Goal: Task Accomplishment & Management: Use online tool/utility

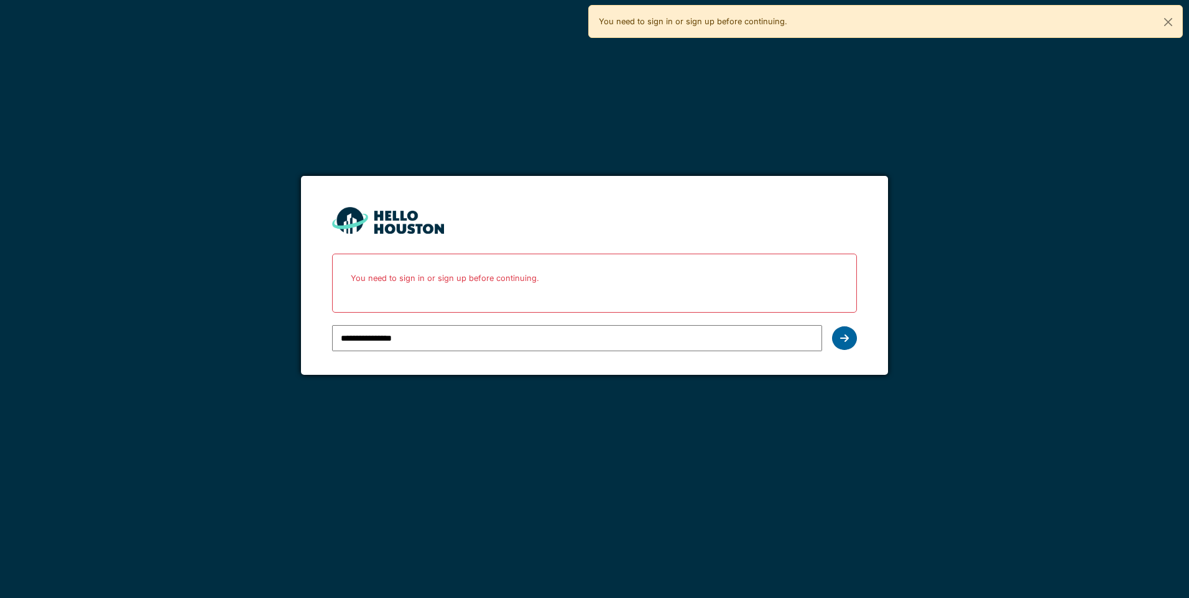
drag, startPoint x: 0, startPoint y: 0, endPoint x: 842, endPoint y: 344, distance: 909.7
click at [842, 344] on div at bounding box center [844, 338] width 25 height 24
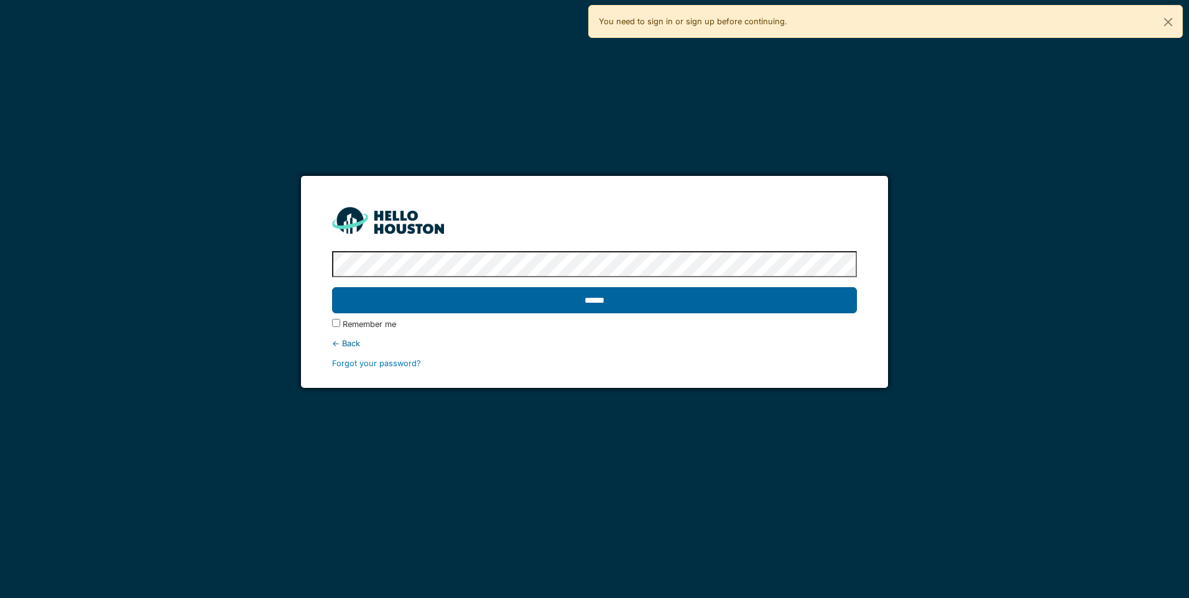
click at [749, 308] on input "******" at bounding box center [594, 300] width 524 height 26
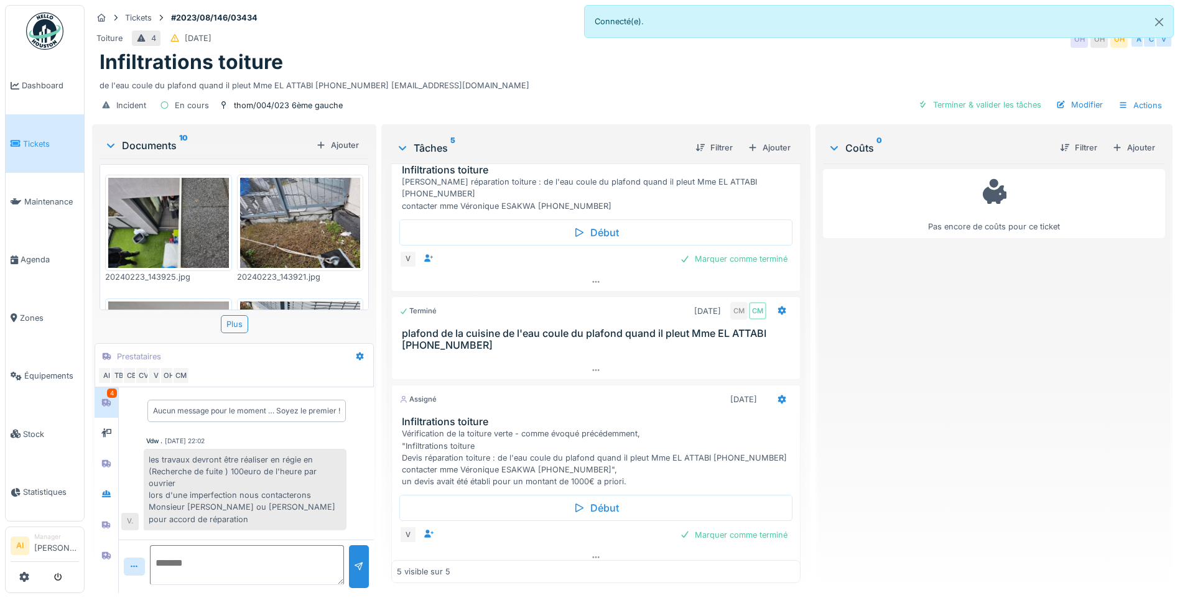
click at [185, 230] on img at bounding box center [168, 223] width 121 height 90
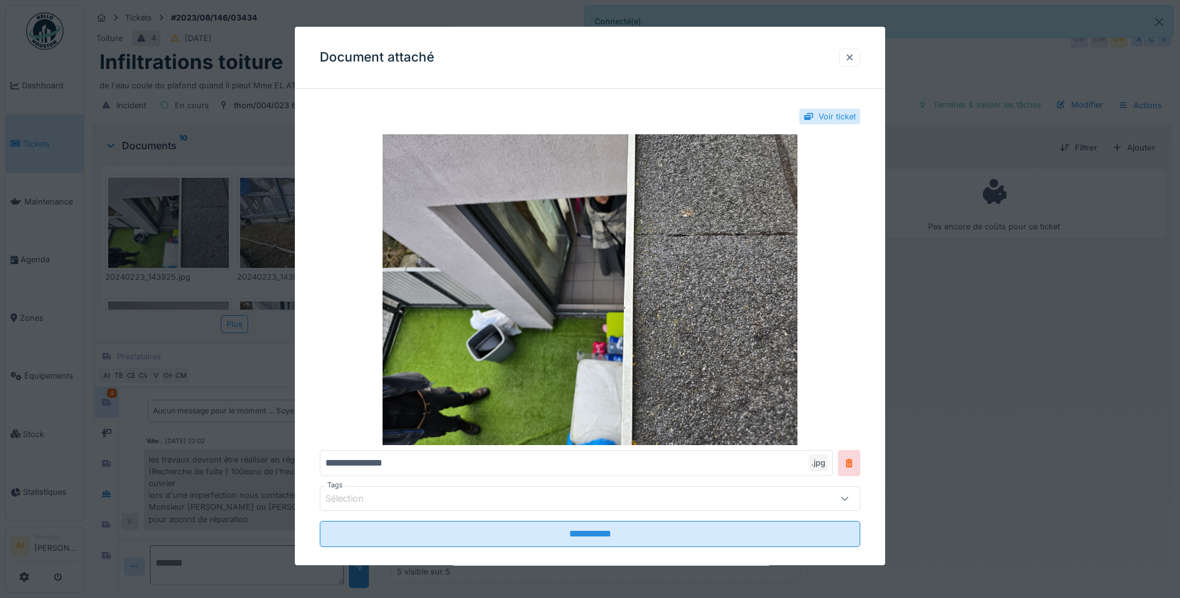
click at [854, 59] on div at bounding box center [849, 58] width 10 height 12
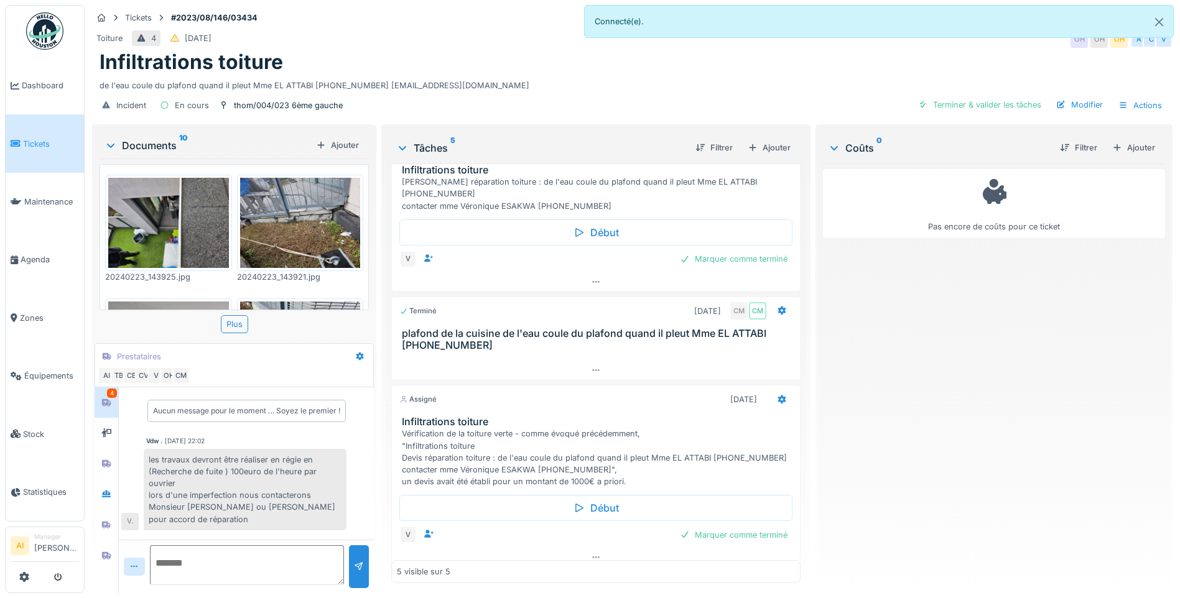
scroll to position [9, 0]
click at [109, 398] on div at bounding box center [106, 403] width 10 height 12
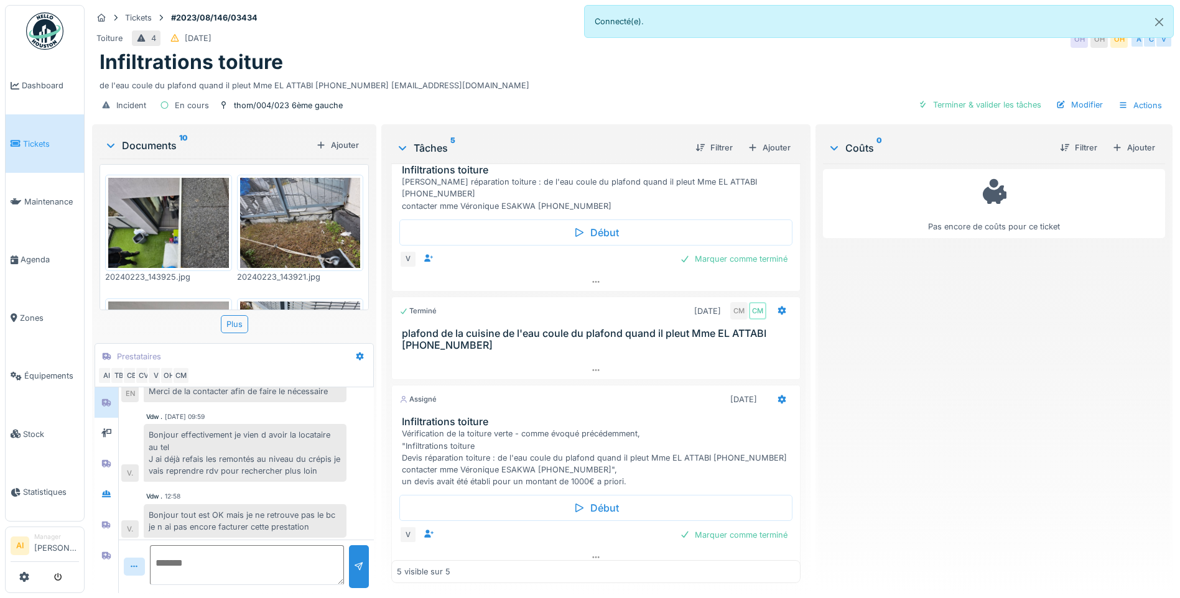
scroll to position [391, 0]
